Goal: Task Accomplishment & Management: Use online tool/utility

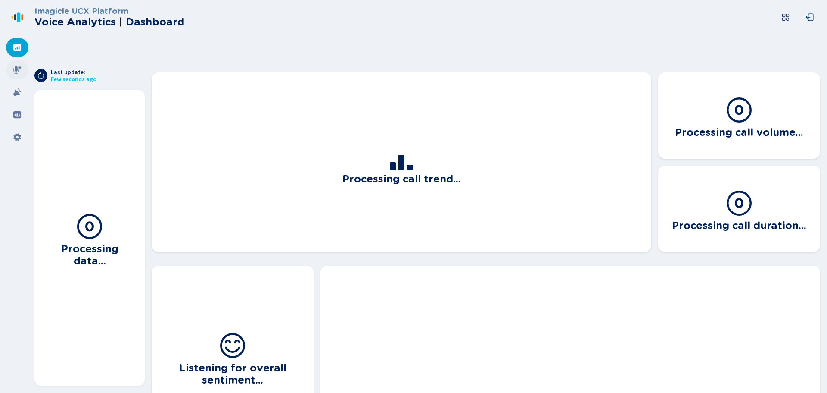
click at [18, 72] on icon at bounding box center [17, 70] width 8 height 8
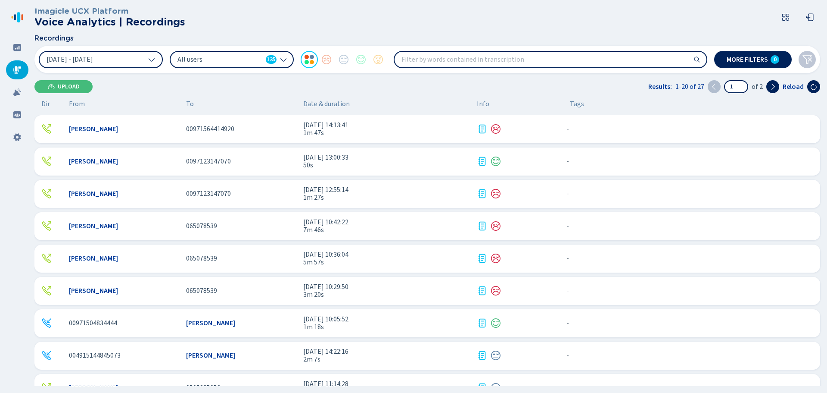
click at [232, 130] on span "00971564414920" at bounding box center [210, 129] width 48 height 8
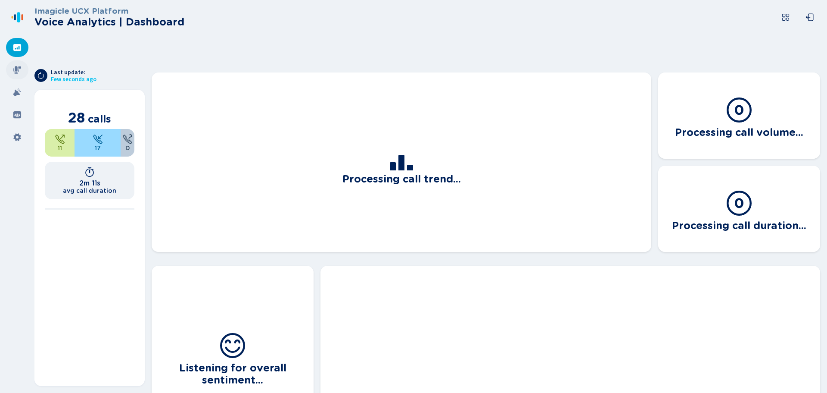
click at [21, 67] on icon at bounding box center [17, 69] width 9 height 9
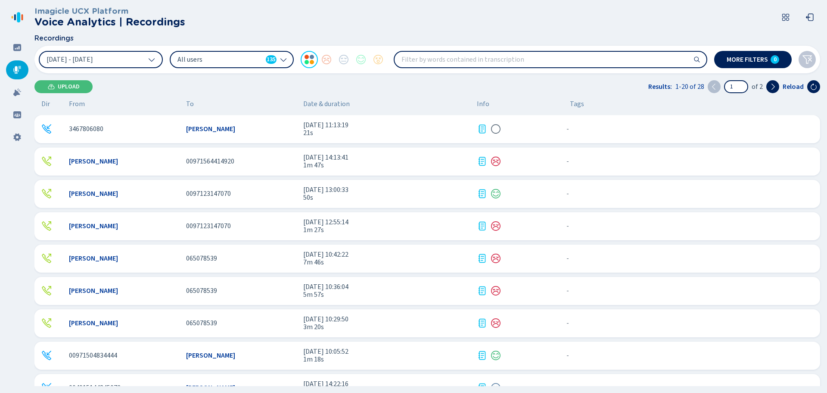
click at [366, 156] on span "[DATE] 14:13:41" at bounding box center [386, 157] width 167 height 8
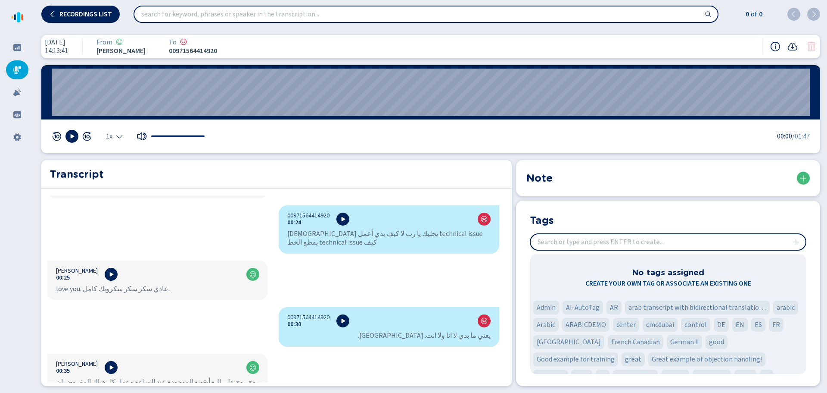
scroll to position [366, 0]
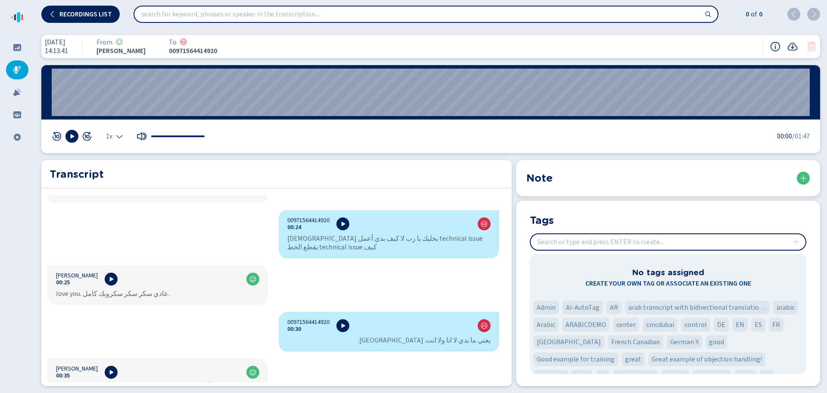
click at [14, 74] on div at bounding box center [17, 69] width 22 height 19
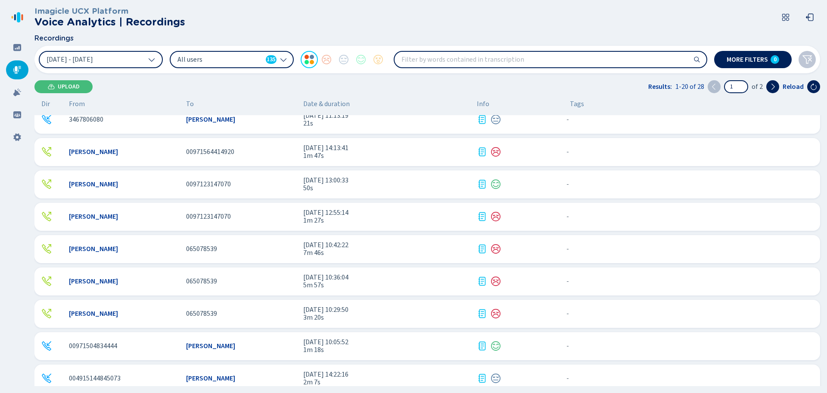
scroll to position [11, 0]
click at [14, 91] on icon at bounding box center [17, 92] width 9 height 9
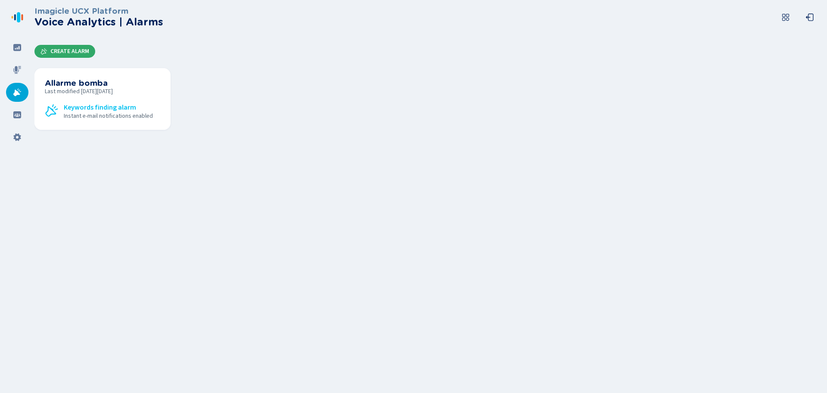
click at [84, 49] on span "Create Alarm" at bounding box center [69, 51] width 39 height 7
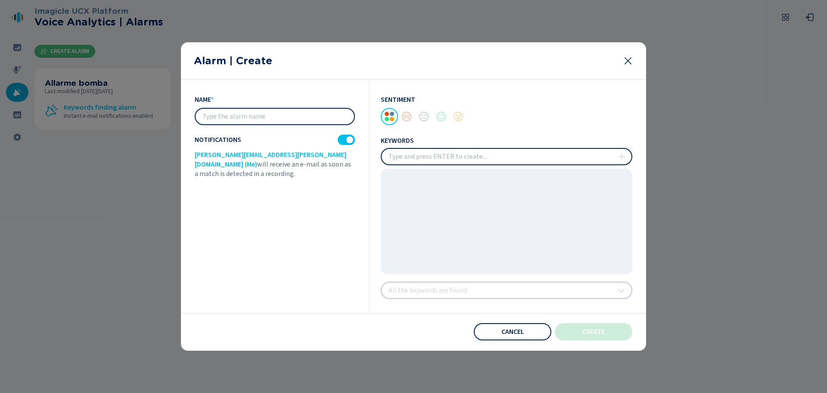
click at [262, 119] on input "text" at bounding box center [275, 117] width 159 height 16
type input "Abuse"
click at [458, 156] on input "insert" at bounding box center [507, 157] width 250 height 16
type input "Stupid"
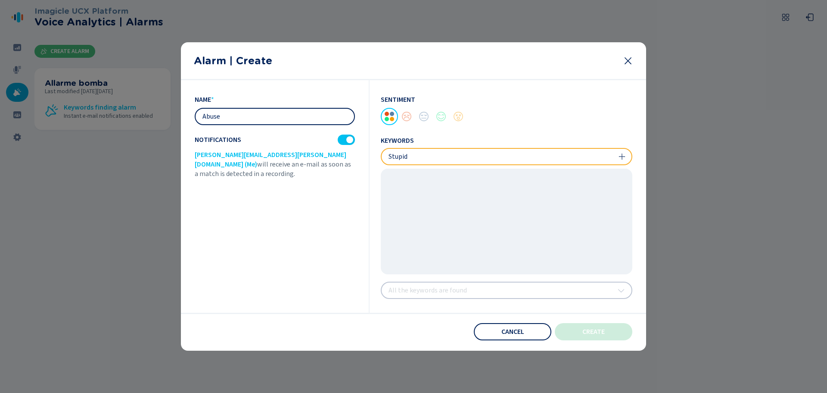
click at [622, 160] on icon at bounding box center [622, 156] width 7 height 7
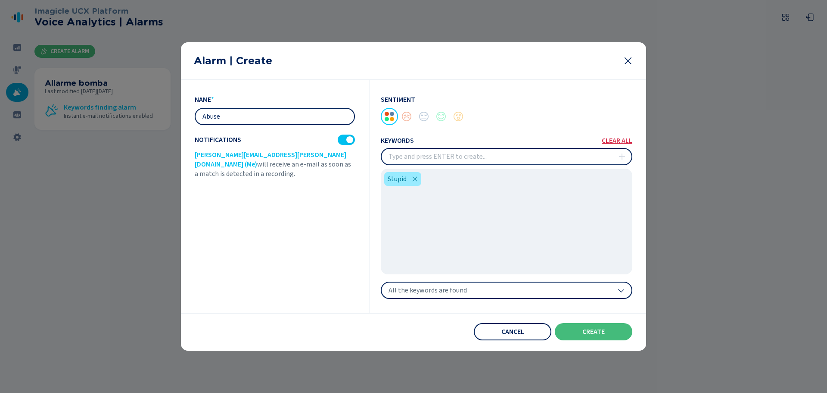
click at [622, 289] on icon at bounding box center [621, 290] width 7 height 7
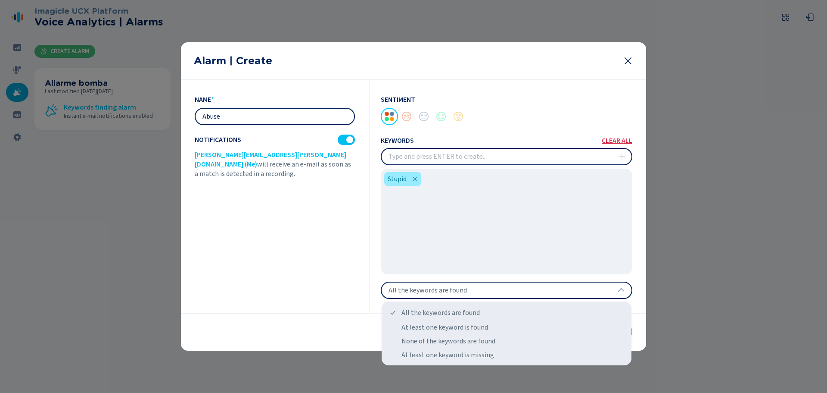
click at [340, 327] on div "Cancel create" at bounding box center [414, 331] width 438 height 17
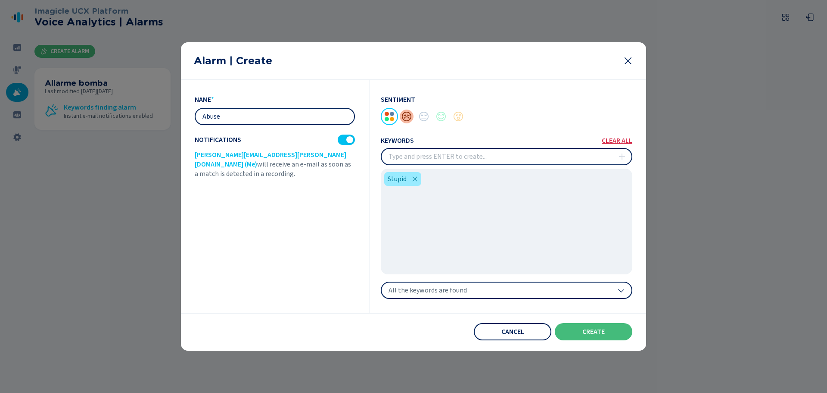
click at [408, 121] on div at bounding box center [406, 116] width 17 height 17
click at [503, 331] on span "Cancel" at bounding box center [513, 331] width 23 height 7
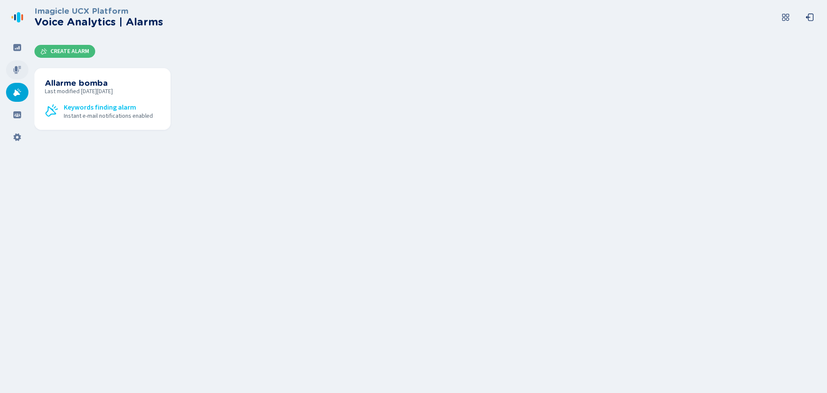
click at [16, 74] on div at bounding box center [17, 69] width 22 height 19
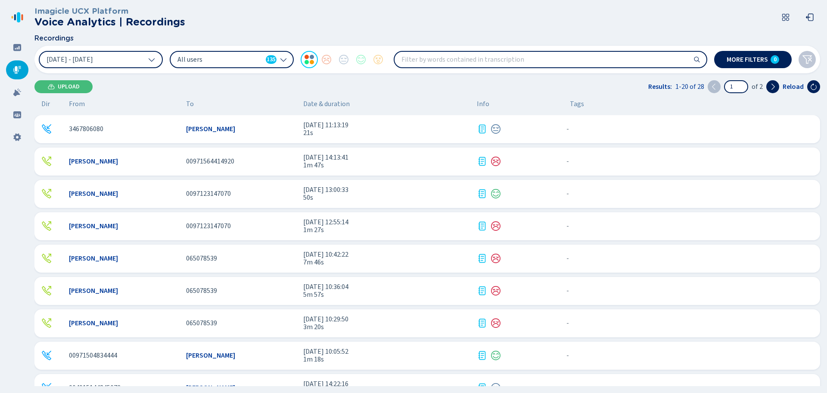
click at [325, 159] on span "[DATE] 14:13:41" at bounding box center [386, 157] width 167 height 8
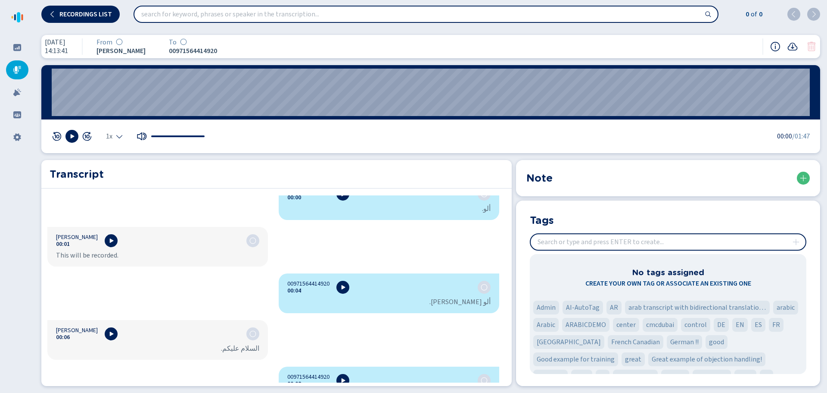
scroll to position [11, 0]
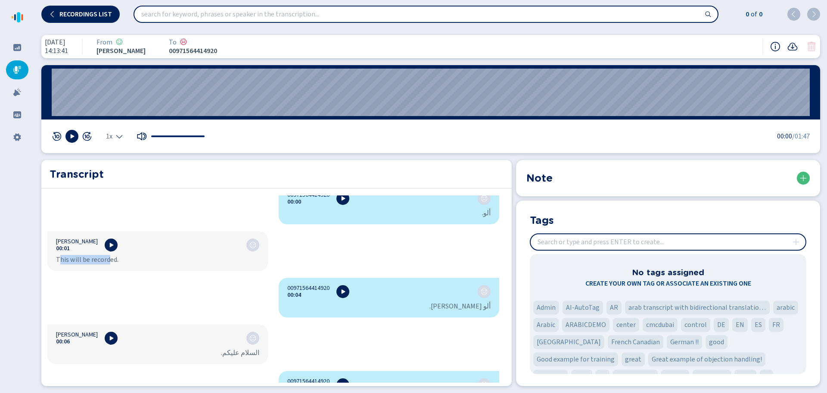
drag, startPoint x: 59, startPoint y: 257, endPoint x: 109, endPoint y: 258, distance: 50.4
click at [109, 258] on div "This will be recorded." at bounding box center [157, 259] width 203 height 9
click at [113, 270] on div "[PERSON_NAME] 00:01 This will be recorded." at bounding box center [157, 251] width 221 height 40
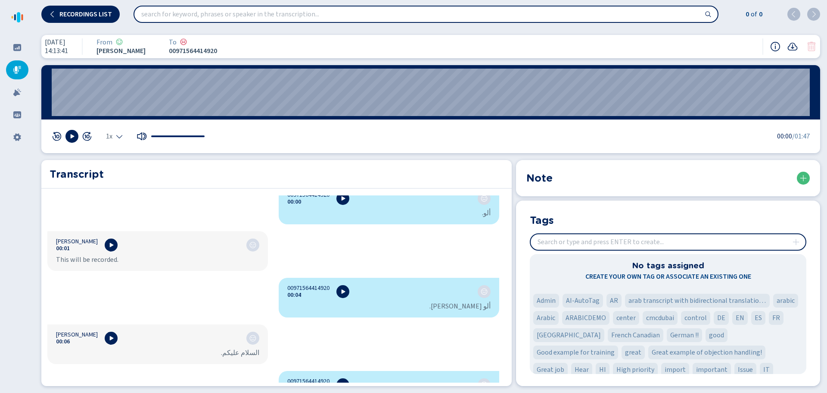
scroll to position [0, 0]
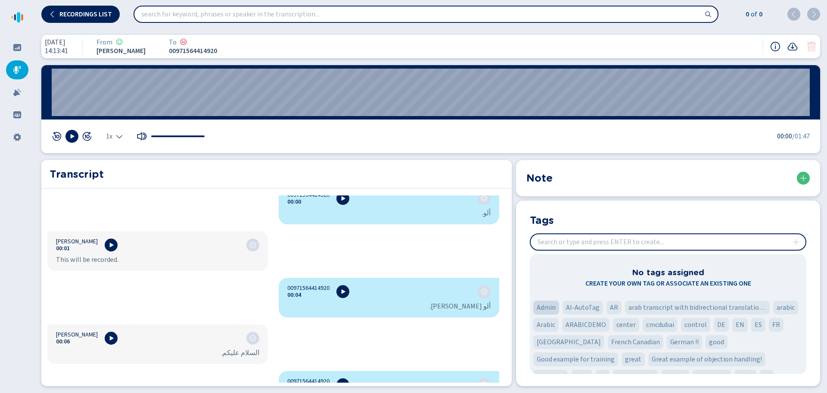
click at [537, 306] on span "Admin" at bounding box center [546, 307] width 19 height 10
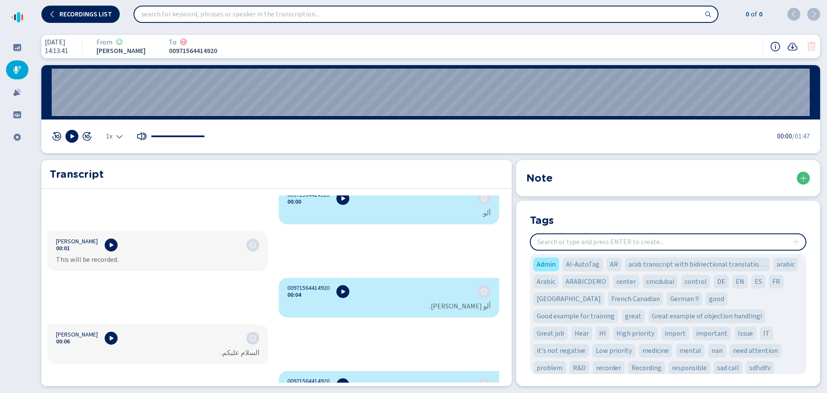
click at [369, 12] on input "search" at bounding box center [425, 14] width 583 height 16
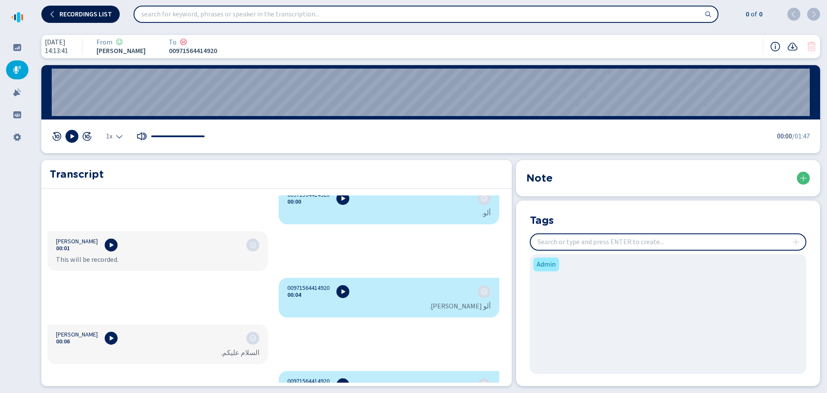
click at [76, 17] on span "Recordings list" at bounding box center [85, 14] width 53 height 7
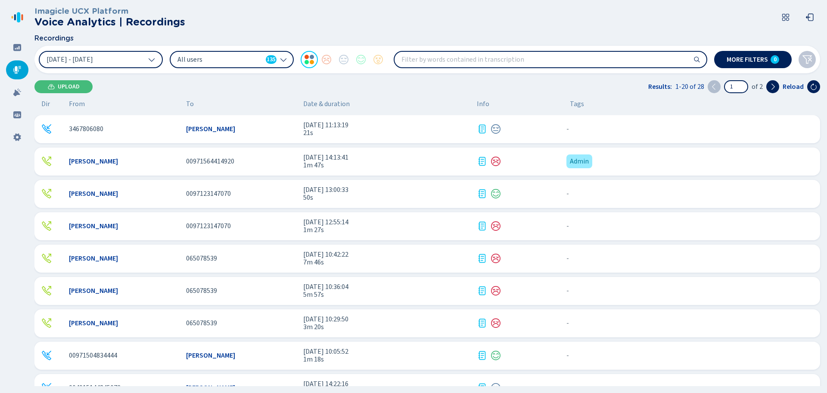
click at [479, 62] on input "search" at bounding box center [551, 60] width 312 height 16
click at [338, 156] on span "[DATE] 14:13:41" at bounding box center [386, 157] width 167 height 8
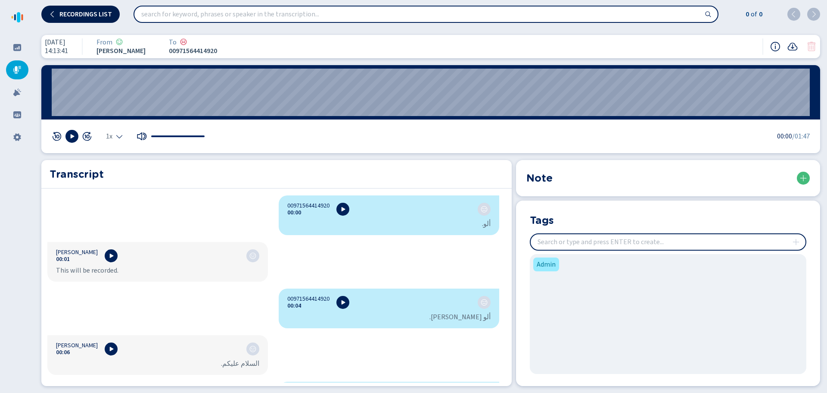
click at [91, 14] on span "Recordings list" at bounding box center [85, 14] width 53 height 7
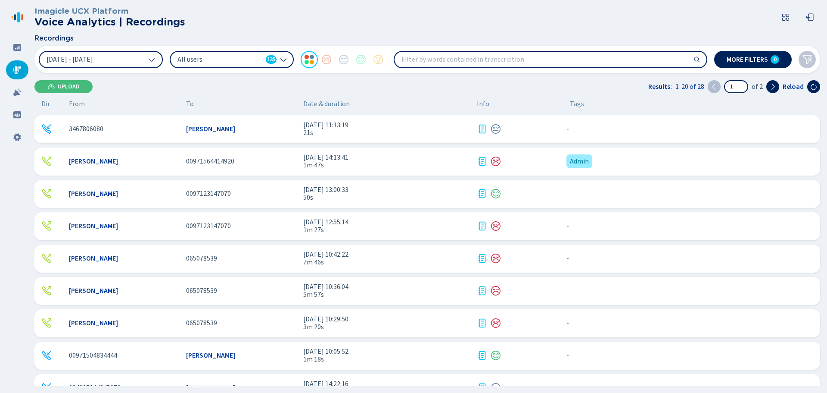
click at [16, 347] on nav at bounding box center [17, 196] width 34 height 393
click at [17, 115] on icon at bounding box center [17, 114] width 8 height 7
